Goal: Find specific page/section: Find specific page/section

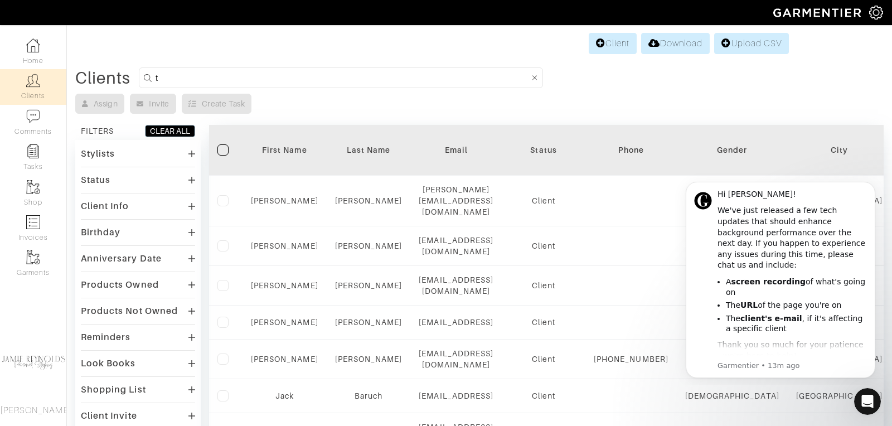
click at [194, 71] on input "t" at bounding box center [343, 78] width 374 height 14
click at [191, 71] on input "t" at bounding box center [343, 78] width 374 height 14
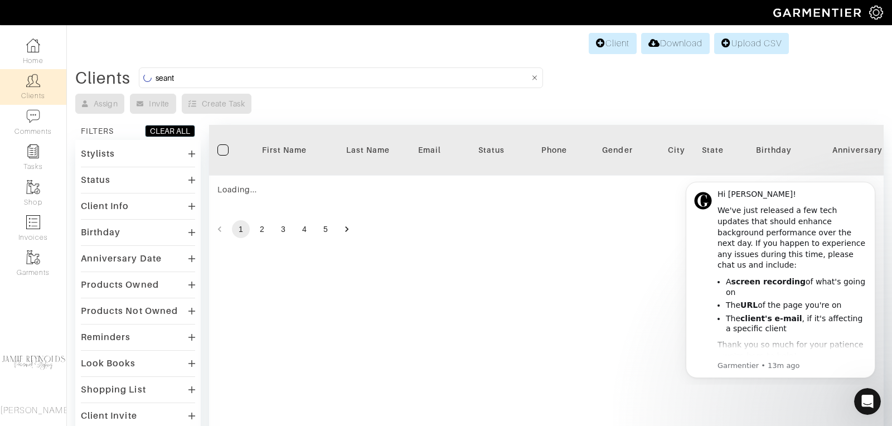
click at [188, 79] on input "seant" at bounding box center [343, 78] width 374 height 14
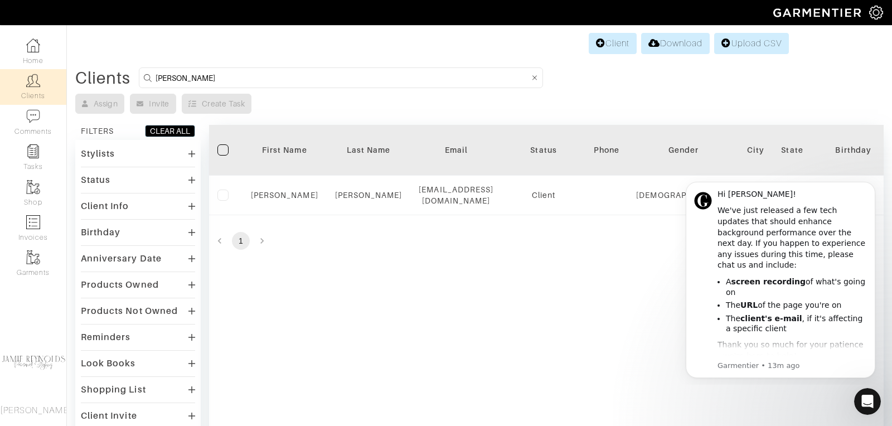
type input "sean"
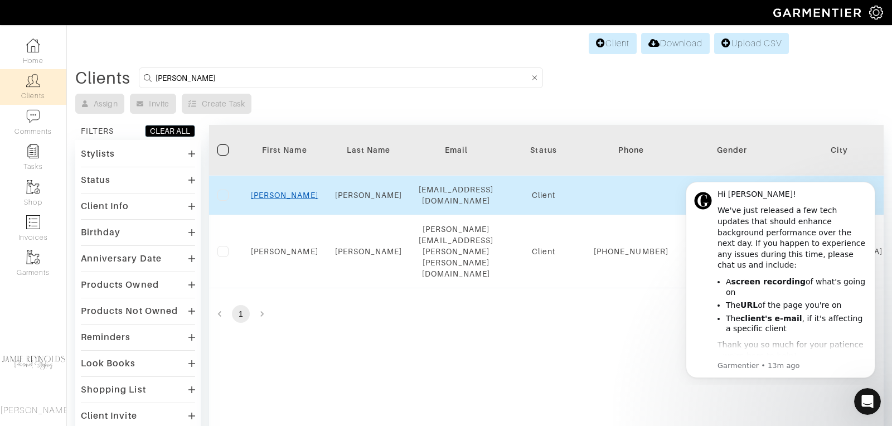
click at [279, 194] on link "Sean" at bounding box center [284, 195] width 67 height 9
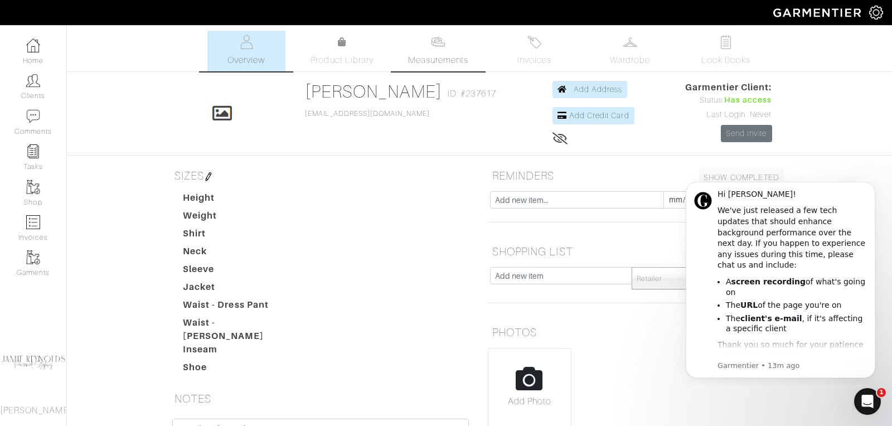
click at [436, 45] on img at bounding box center [438, 42] width 14 height 14
